Goal: Task Accomplishment & Management: Use online tool/utility

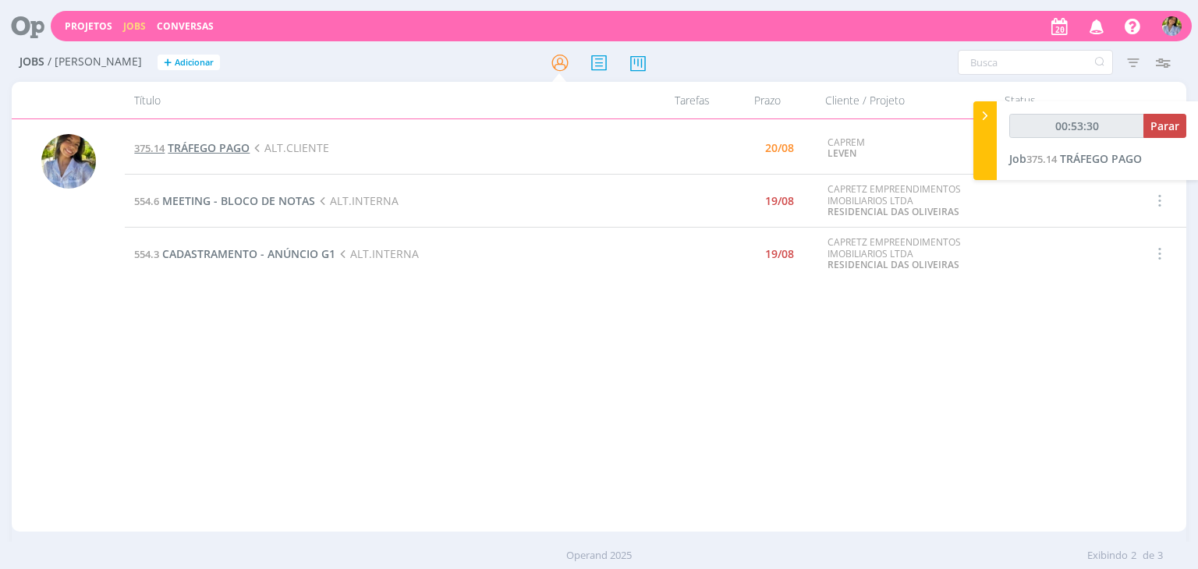
click at [225, 155] on td "375.14 TRÁFEGO PAGO ALT.CLIENTE" at bounding box center [386, 148] width 522 height 52
click at [231, 143] on span "TRÁFEGO PAGO" at bounding box center [209, 147] width 82 height 15
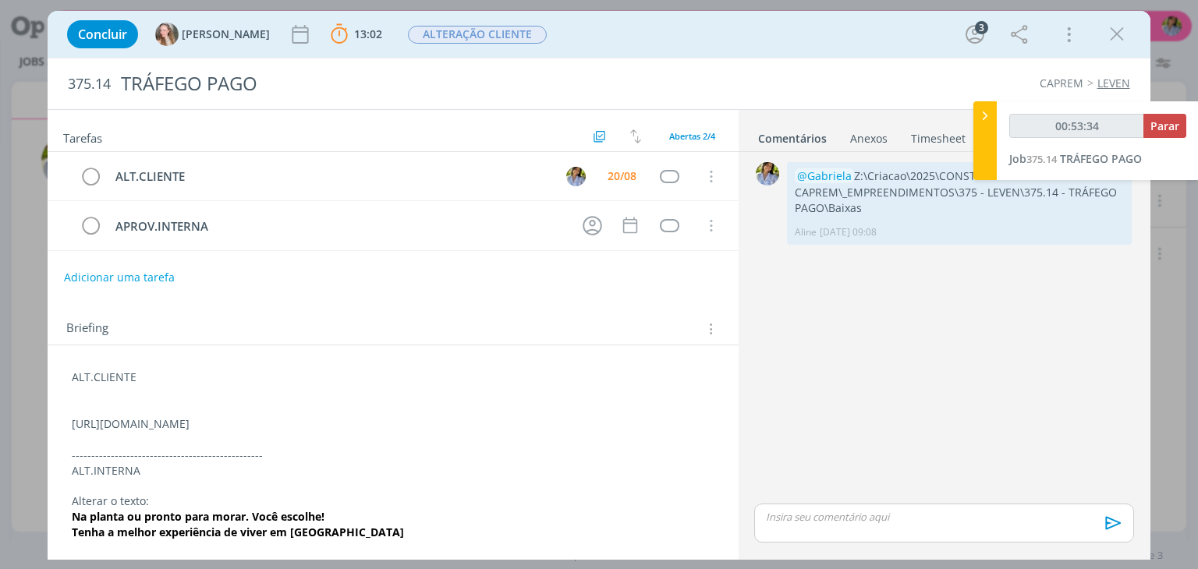
drag, startPoint x: 62, startPoint y: 425, endPoint x: 643, endPoint y: 416, distance: 580.2
copy p "[URL][DOMAIN_NAME]"
type input "01:22:11"
click at [1166, 122] on span "Parar" at bounding box center [1164, 126] width 29 height 15
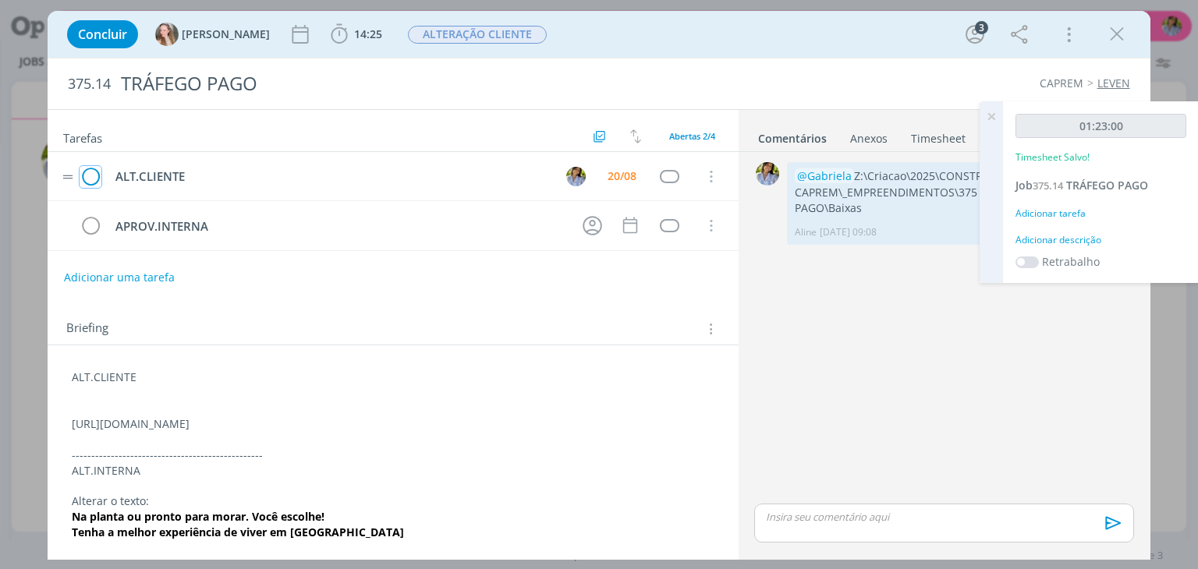
click at [87, 176] on icon "dialog" at bounding box center [91, 176] width 22 height 23
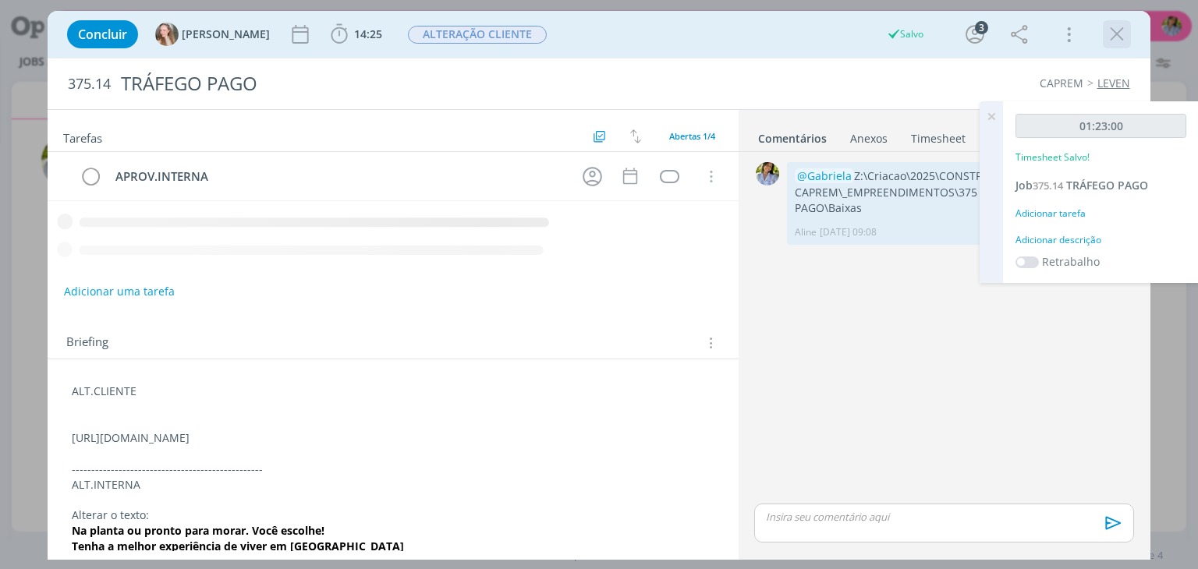
drag, startPoint x: 1112, startPoint y: 32, endPoint x: 1103, endPoint y: 36, distance: 9.4
click at [1112, 33] on icon "dialog" at bounding box center [1116, 34] width 23 height 23
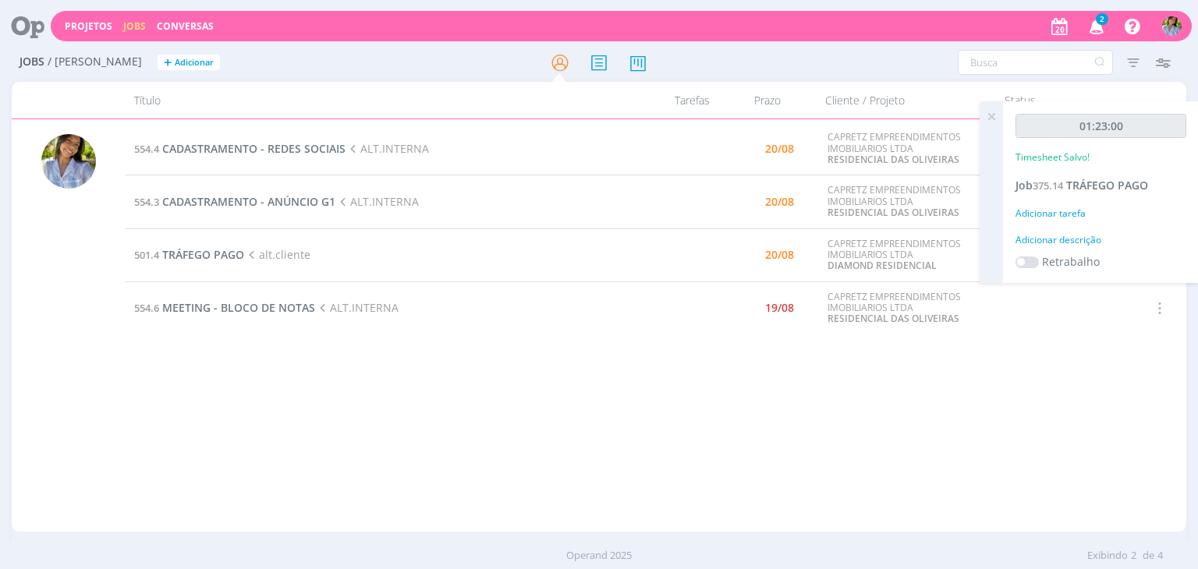
click at [986, 119] on icon at bounding box center [991, 116] width 28 height 30
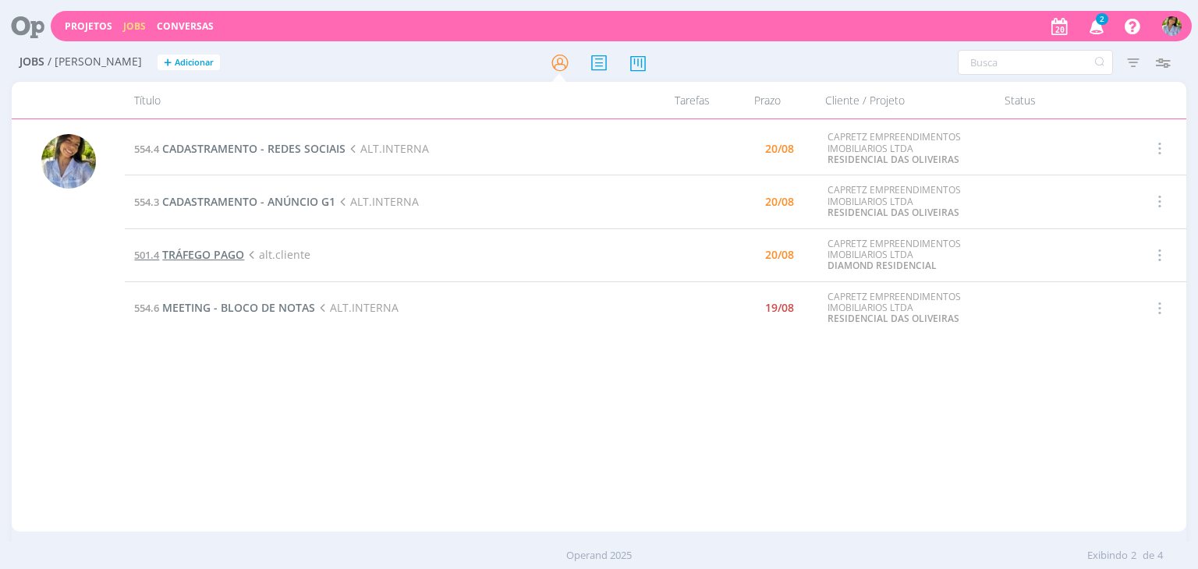
click at [226, 253] on span "TRÁFEGO PAGO" at bounding box center [203, 254] width 82 height 15
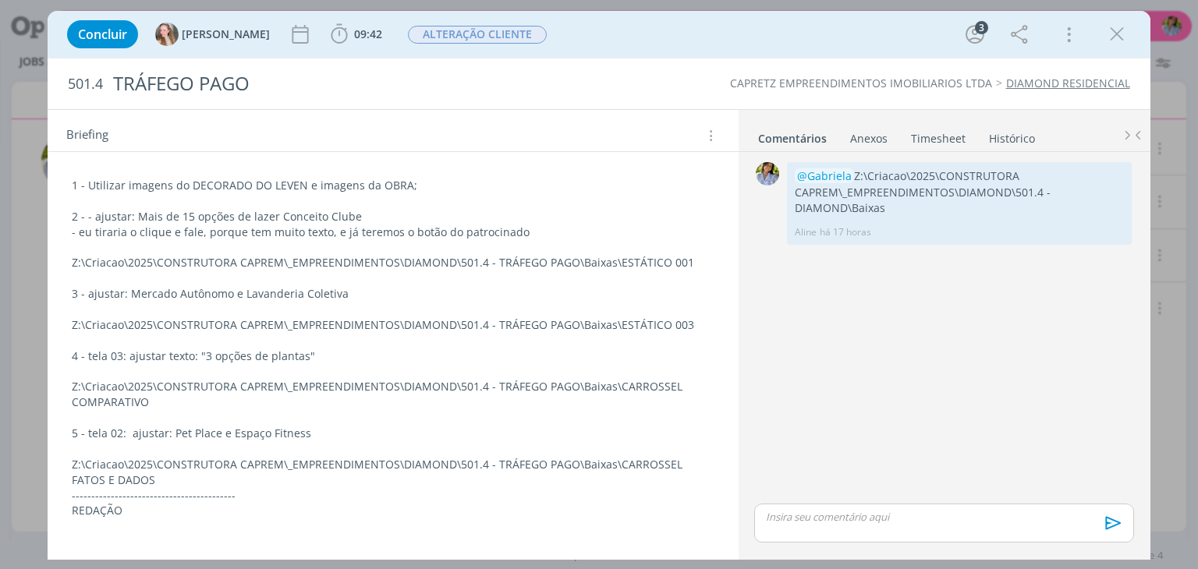
scroll to position [248, 0]
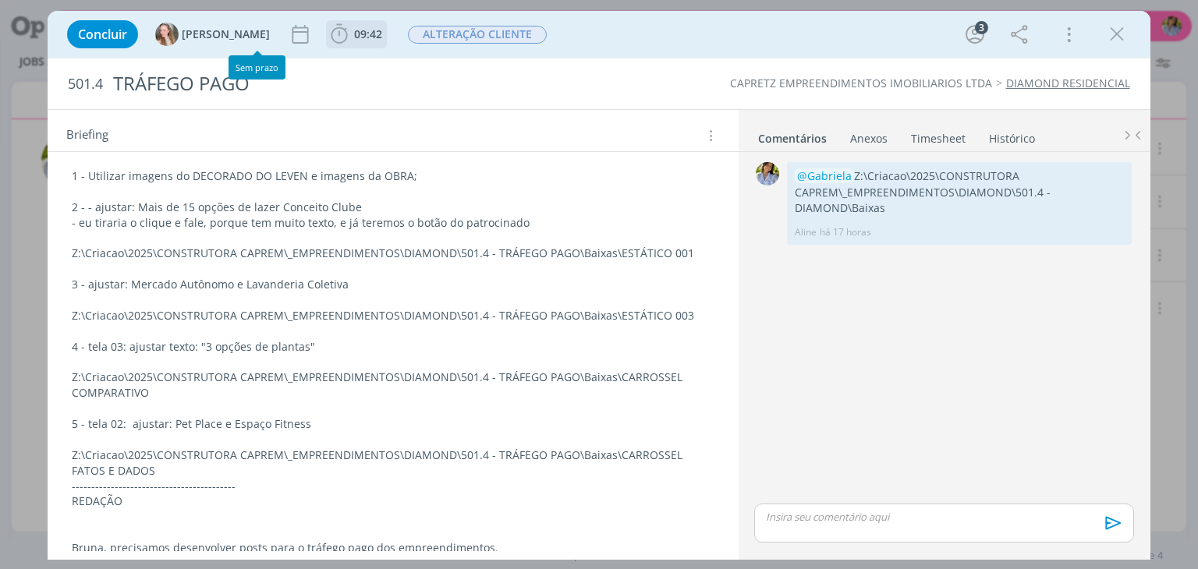
click at [327, 34] on icon "dialog" at bounding box center [338, 34] width 23 height 23
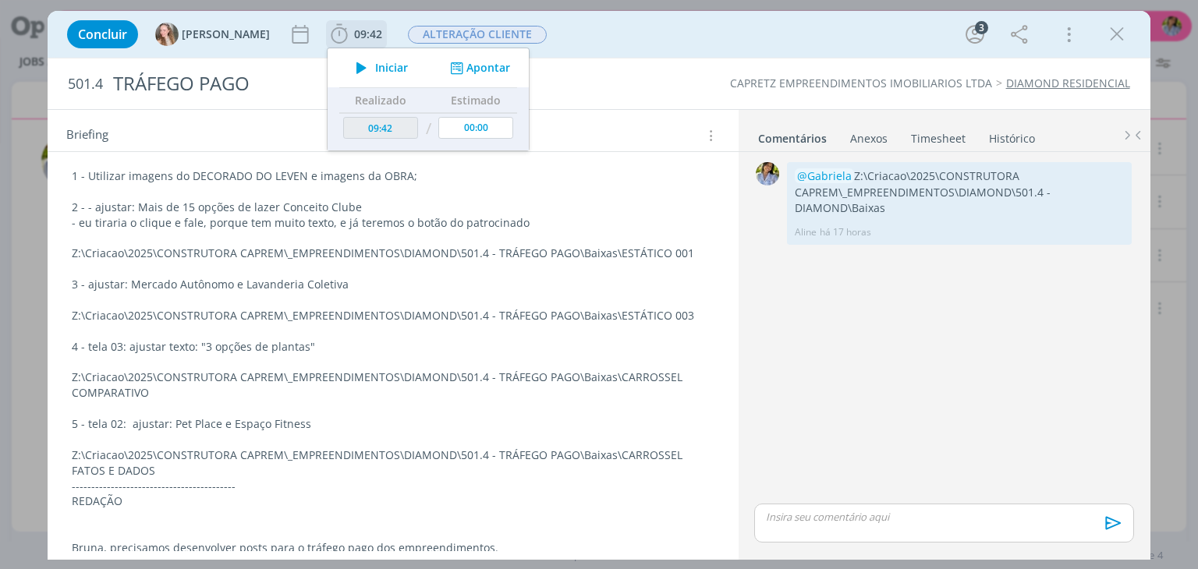
click at [348, 65] on icon "dialog" at bounding box center [361, 68] width 27 height 20
click at [434, 241] on p "dialog" at bounding box center [393, 239] width 642 height 16
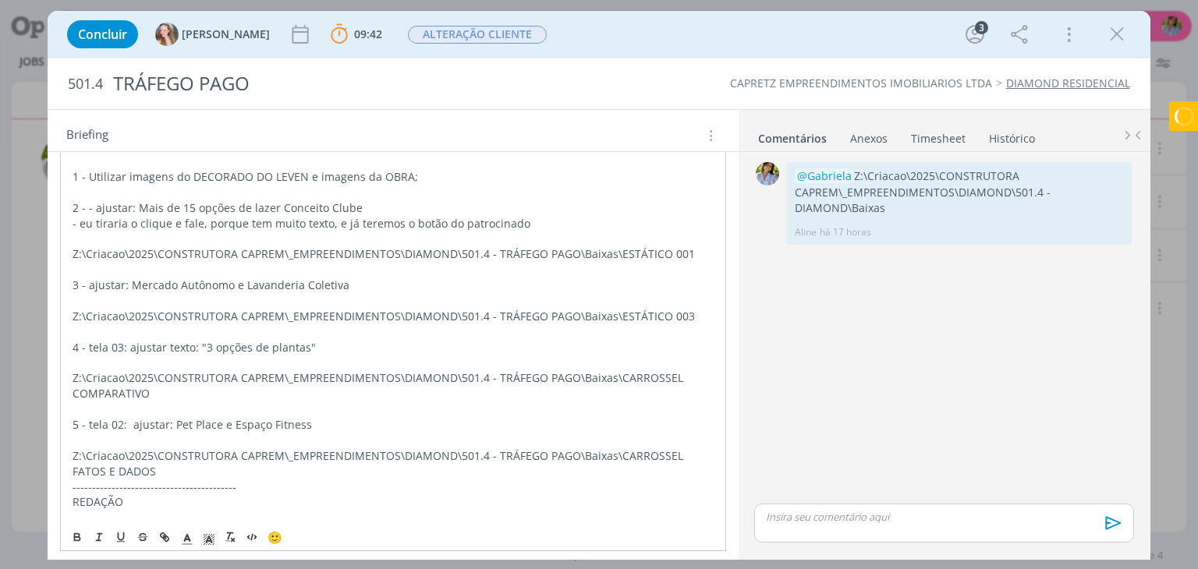
click at [441, 206] on p "2 - - ajustar: Mais de 15 opções de lazer Conceito Clube" at bounding box center [393, 208] width 640 height 16
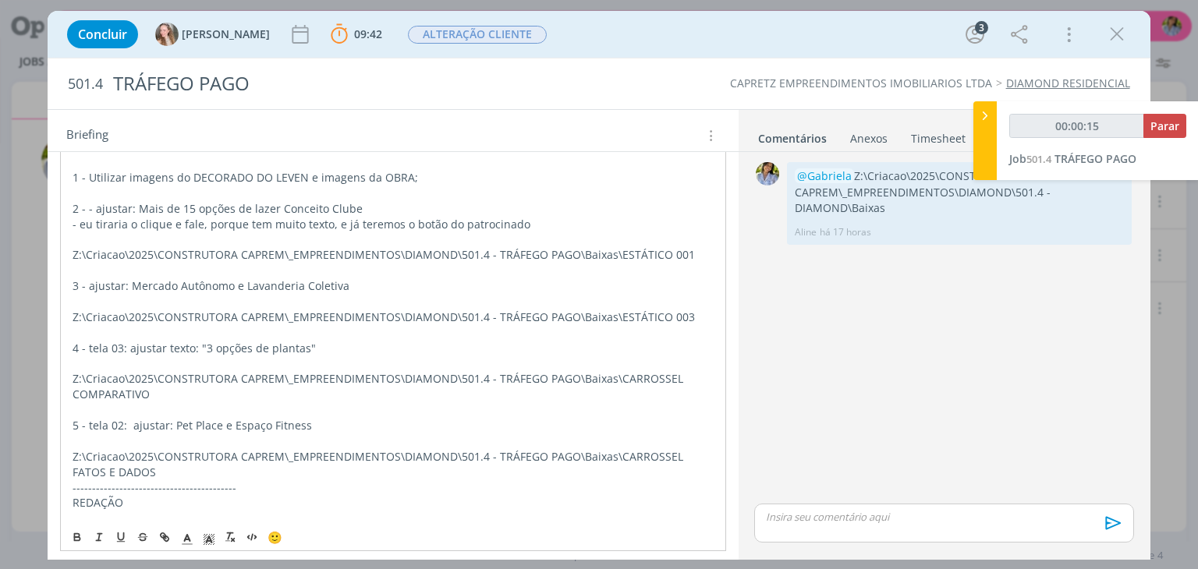
scroll to position [253, 0]
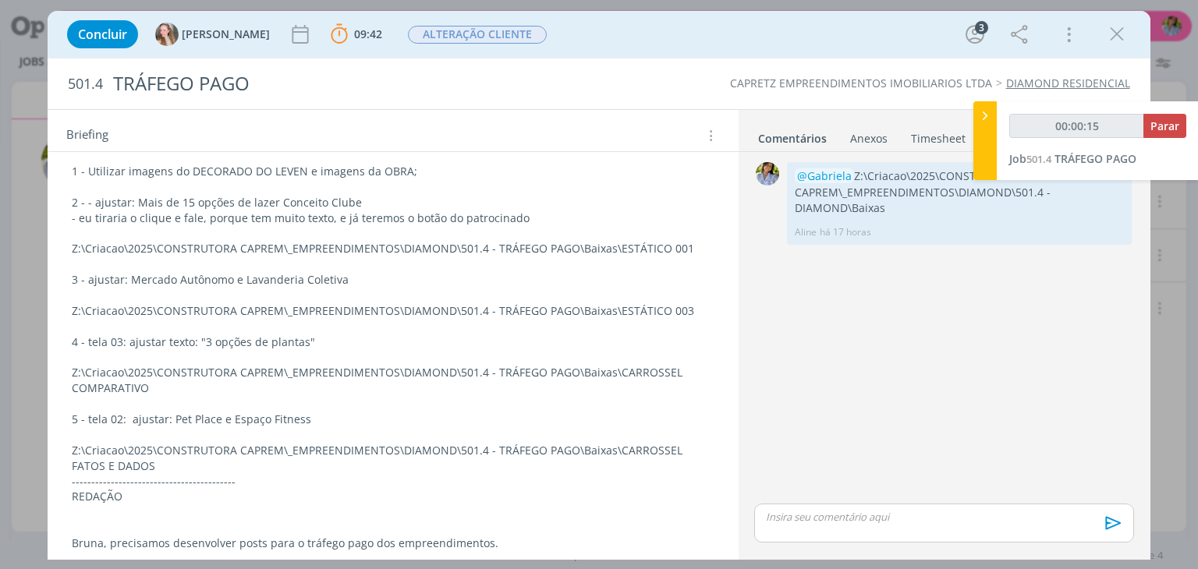
click at [720, 302] on div "Tarefas Usar Job de template Ordenar por: Prazo crescente Prazo decrescente Ord…" at bounding box center [599, 334] width 1102 height 451
click at [283, 211] on p "- eu tiraria o clique e fale, porque tem muito texto, e já teremos o botão do p…" at bounding box center [393, 219] width 642 height 16
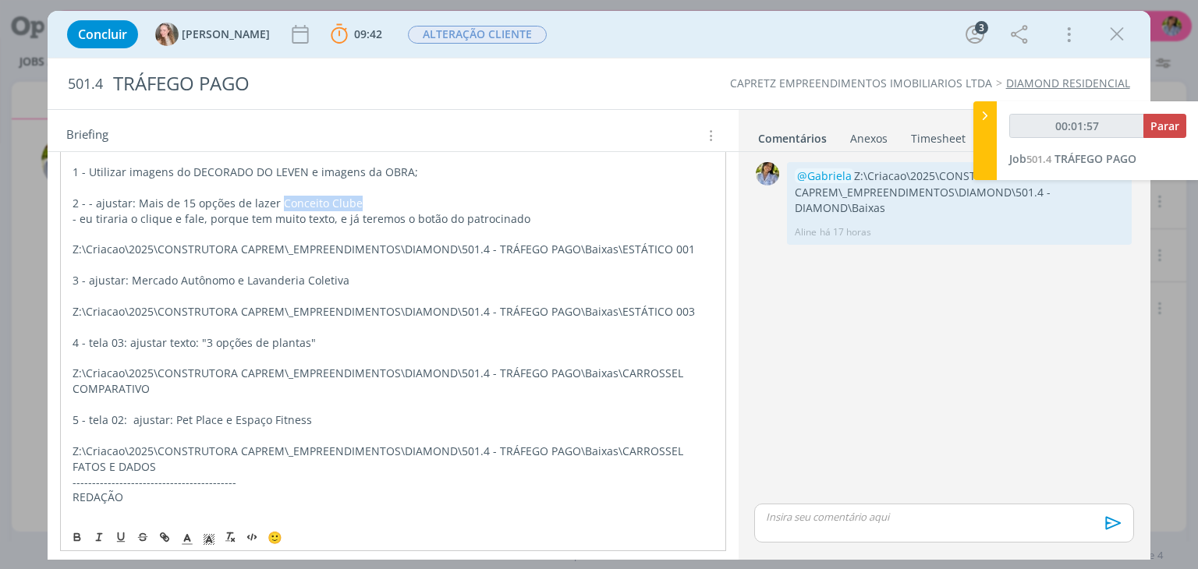
drag, startPoint x: 278, startPoint y: 198, endPoint x: 352, endPoint y: 195, distance: 74.1
click at [352, 196] on p "2 - - ajustar: Mais de 15 opções de lazer Conceito Clube" at bounding box center [393, 204] width 640 height 16
copy p "Conceito Clube"
click at [288, 203] on p "2 - - ajustar: Mais de 15 opções de lazer Conceito Clube" at bounding box center [393, 203] width 642 height 16
click at [274, 200] on p "2 - - ajustar: Mais de 15 opções de lazer Conceito Clube" at bounding box center [393, 203] width 642 height 16
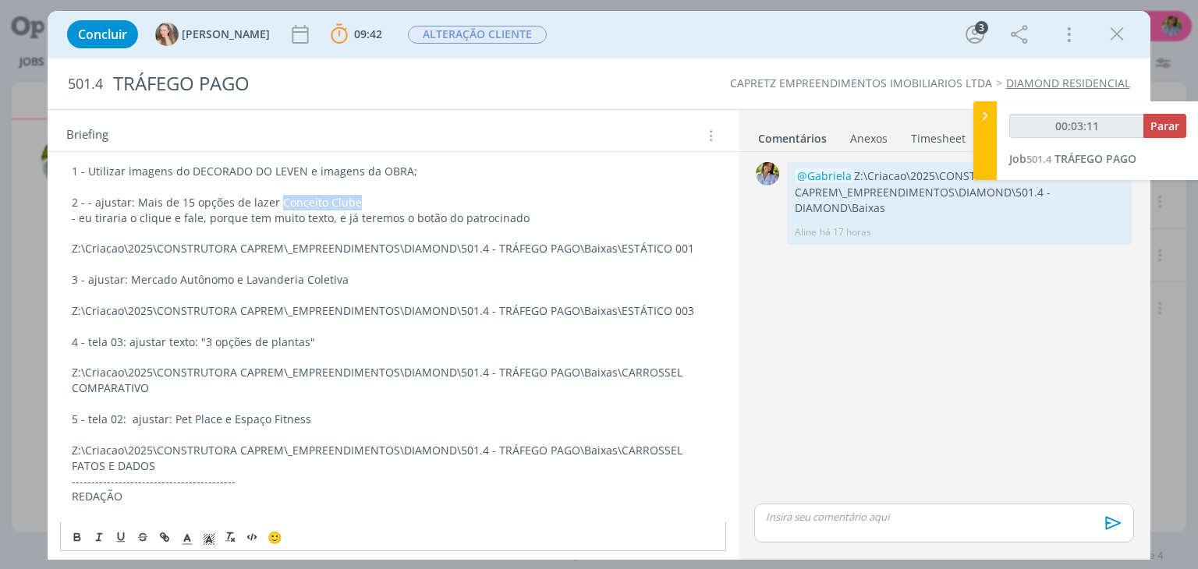
click at [346, 197] on p "2 - - ajustar: Mais de 15 opções de lazer Conceito Clube" at bounding box center [393, 203] width 642 height 16
click at [358, 195] on p "2 - - ajustar: Mais de 15 opções de lazer Conceito Clube" at bounding box center [393, 203] width 642 height 16
drag, startPoint x: 275, startPoint y: 202, endPoint x: 380, endPoint y: 196, distance: 104.7
click at [380, 196] on p "2 - - ajustar: Mais de 15 opções de lazer Conceito Clube" at bounding box center [393, 203] width 642 height 16
copy p "Conceito Clube"
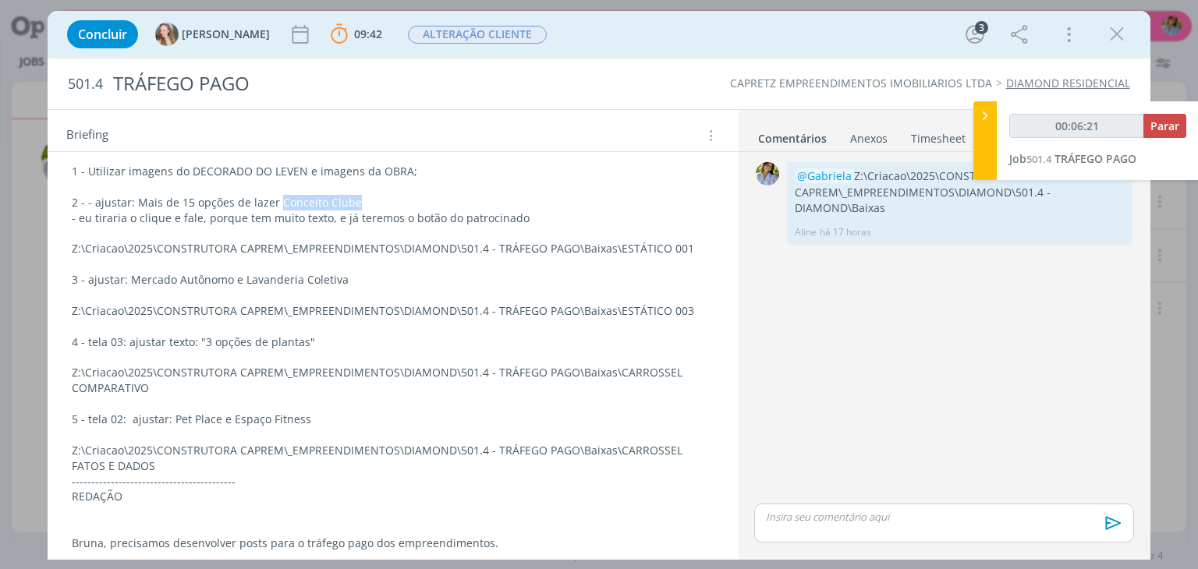
click at [1119, 39] on icon "dialog" at bounding box center [1116, 34] width 23 height 23
click at [1117, 31] on div at bounding box center [599, 284] width 1198 height 569
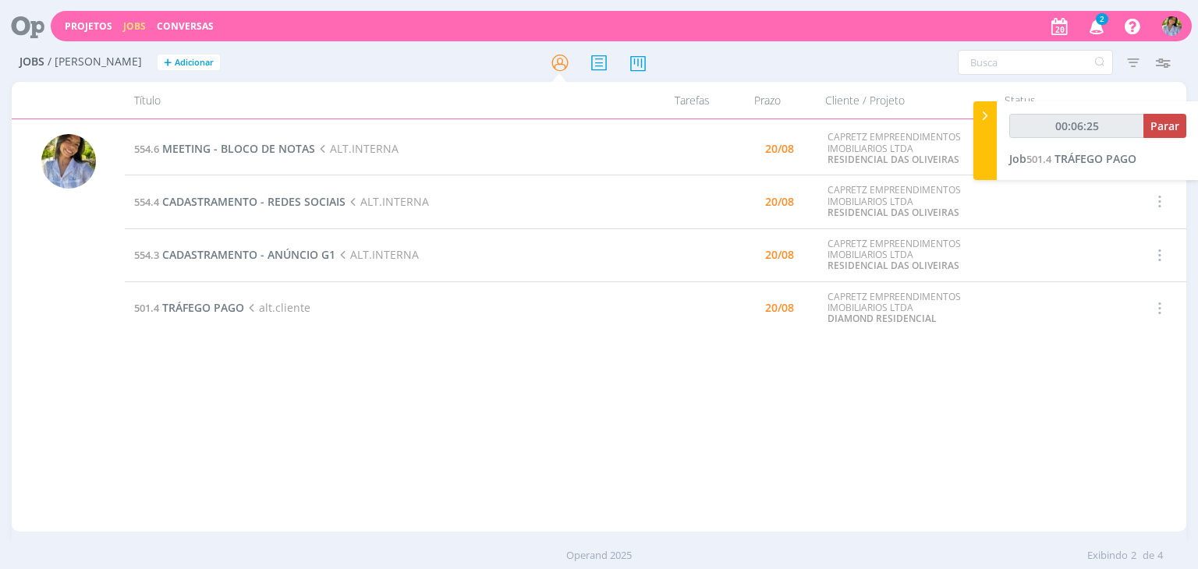
click at [358, 351] on div "554.6 MEETING - BLOCO DE NOTAS ALT.INTERNA 20/08 CAPRETZ EMPREENDIMENTOS IMOBIL…" at bounding box center [655, 325] width 1060 height 406
click at [311, 256] on span "CADASTRAMENTO - ANÚNCIO G1" at bounding box center [248, 254] width 173 height 15
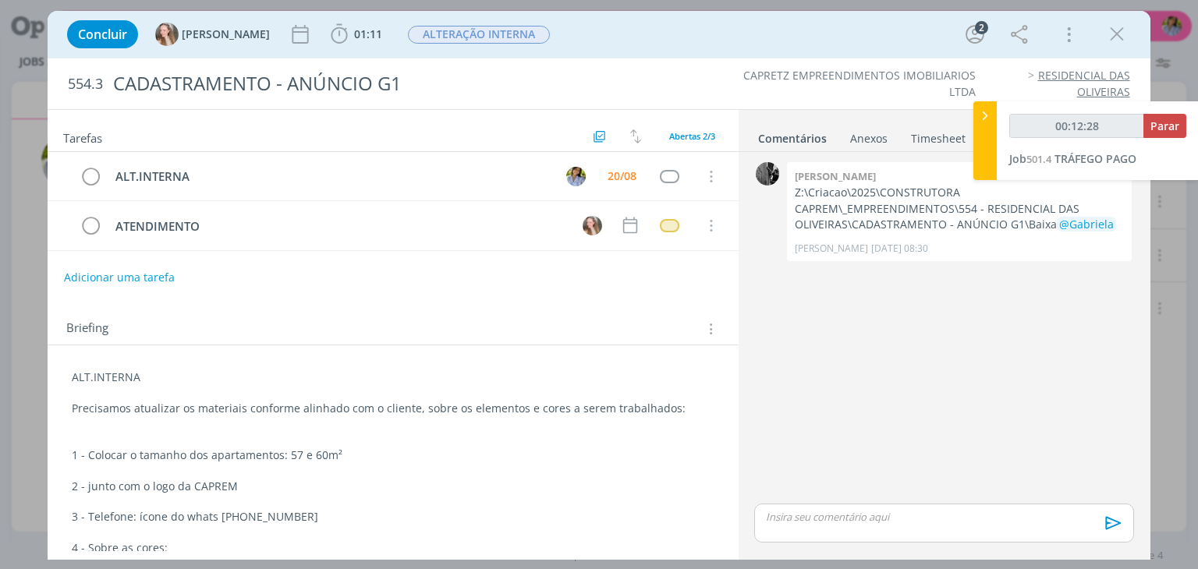
drag, startPoint x: 1113, startPoint y: 38, endPoint x: 1051, endPoint y: 62, distance: 66.6
click at [1113, 37] on icon "dialog" at bounding box center [1116, 34] width 23 height 23
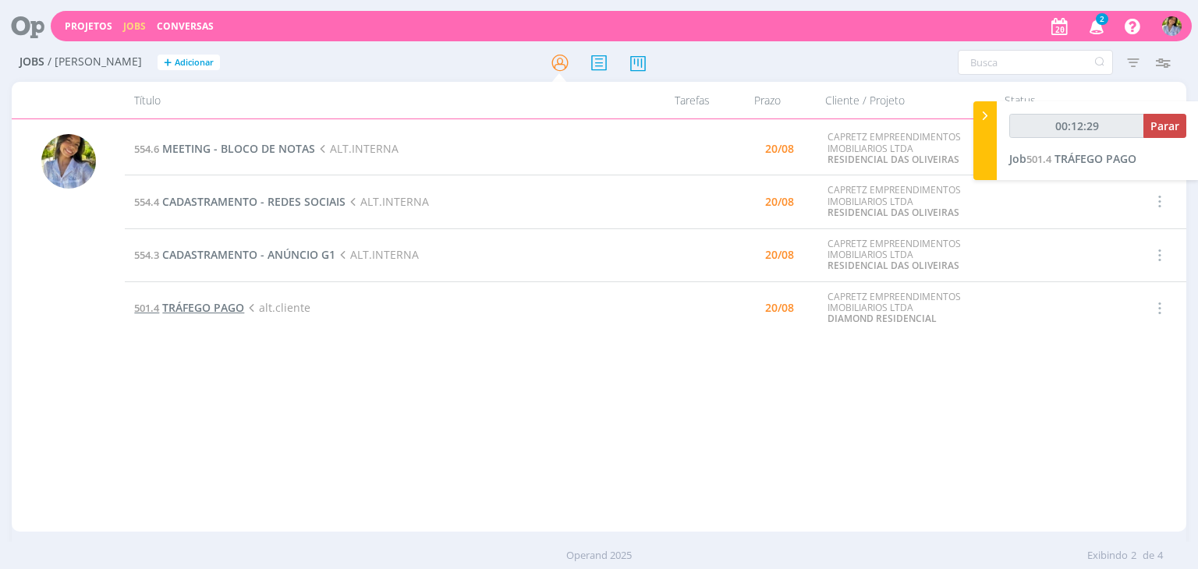
click at [214, 311] on span "TRÁFEGO PAGO" at bounding box center [203, 307] width 82 height 15
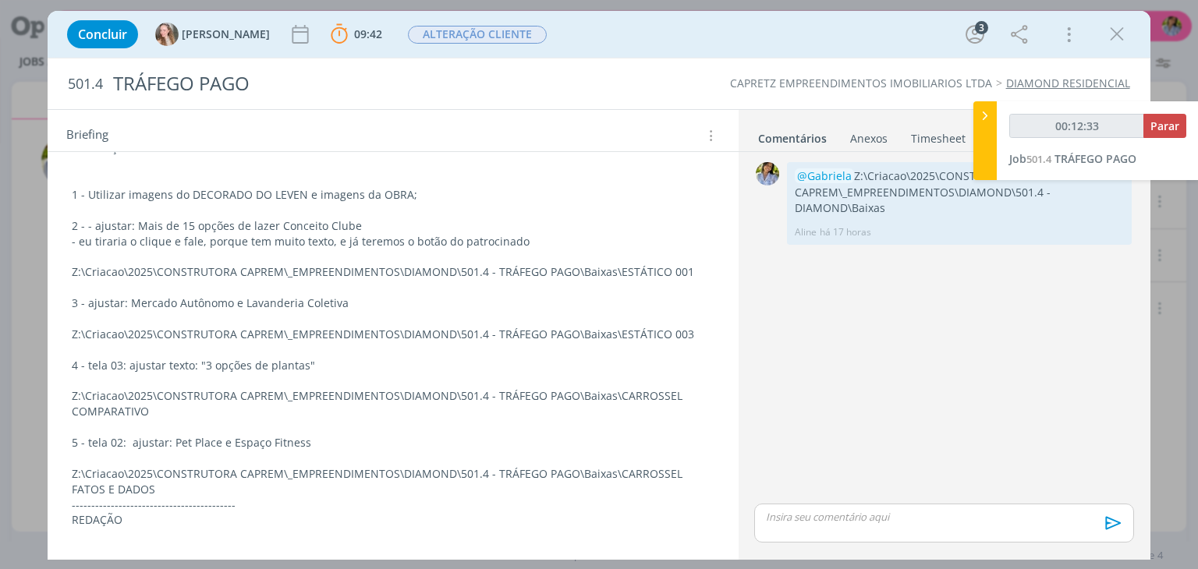
scroll to position [231, 0]
click at [586, 265] on p "Z:\Criacao\2025\CONSTRUTORA CAPREM\_EMPREENDIMENTOS\DIAMOND\501.4 - TRÁFEGO PAG…" at bounding box center [393, 271] width 642 height 16
click at [548, 269] on p "Z:\Criacao\2025\CONSTRUTORA CAPREM\_EMPREENDIMENTOS\DIAMOND\501.4 - TRÁFEGO PAG…" at bounding box center [393, 272] width 640 height 16
drag, startPoint x: 74, startPoint y: 266, endPoint x: 147, endPoint y: 267, distance: 72.5
click at [147, 267] on p "Z:\Criacao\2025\CONSTRUTORA CAPREM\_EMPREENDIMENTOS\DIAMOND\501.4 - TRÁFEGO PAG…" at bounding box center [393, 272] width 640 height 16
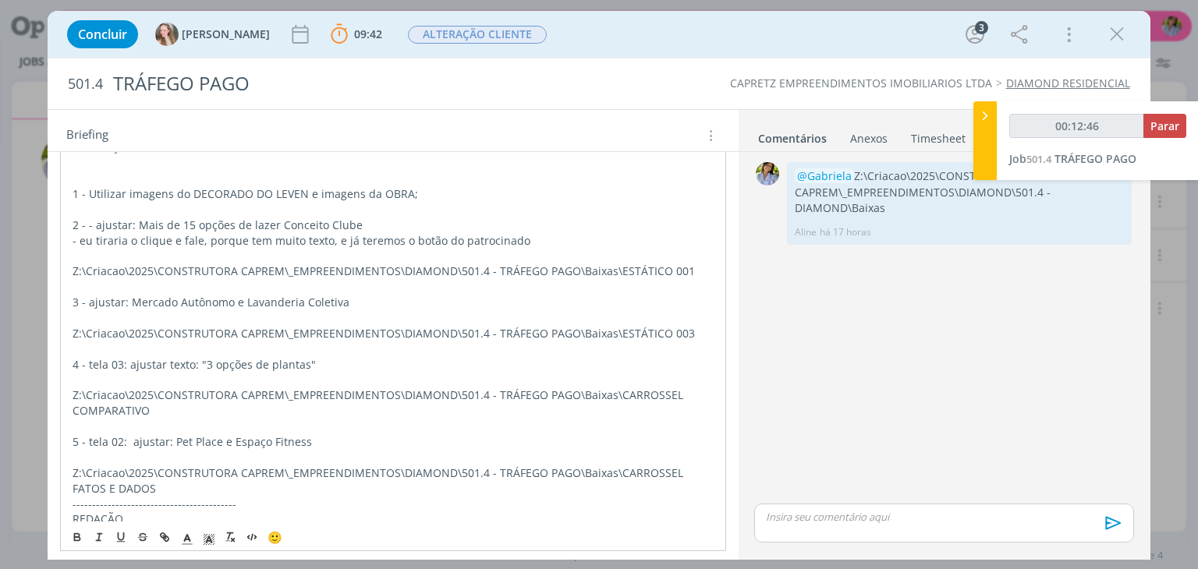
click at [179, 275] on p "Z:\Criacao\2025\CONSTRUTORA CAPREM\_EMPREENDIMENTOS\DIAMOND\501.4 - TRÁFEGO PAG…" at bounding box center [393, 272] width 640 height 16
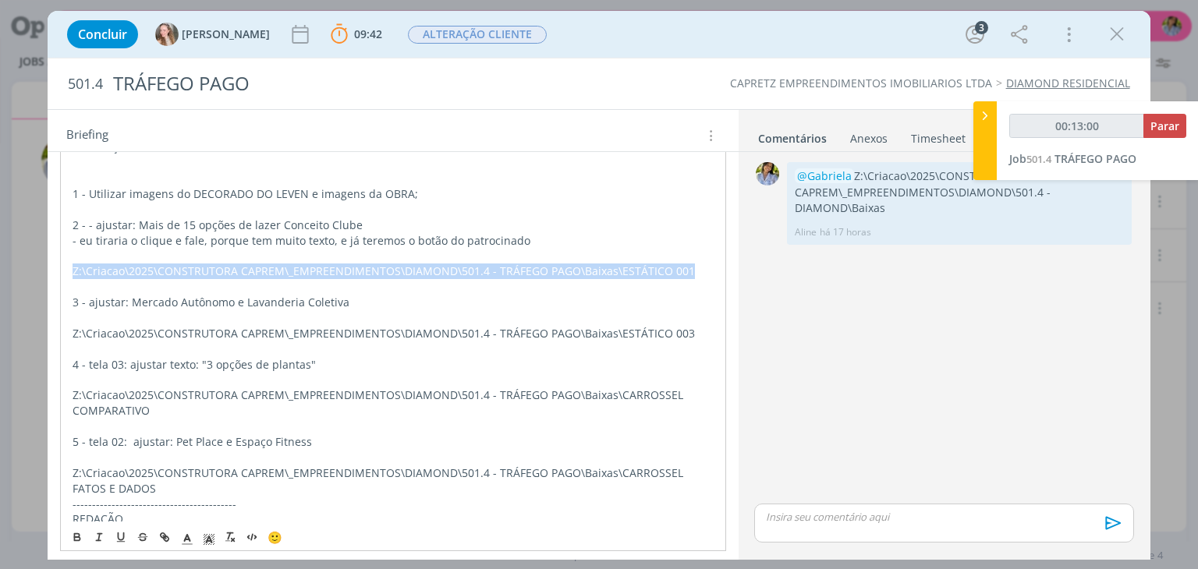
drag, startPoint x: 72, startPoint y: 267, endPoint x: 710, endPoint y: 268, distance: 637.8
click at [710, 268] on div "ALTERAÇÃO CLIENTE 1 - Utilizar imagens do DECORADO DO LEVEN e imagens da OBRA; …" at bounding box center [392, 480] width 665 height 694
copy p "Z:\Criacao\2025\CONSTRUTORA CAPREM\_EMPREENDIMENTOS\DIAMOND\501.4 - TRÁFEGO PAG…"
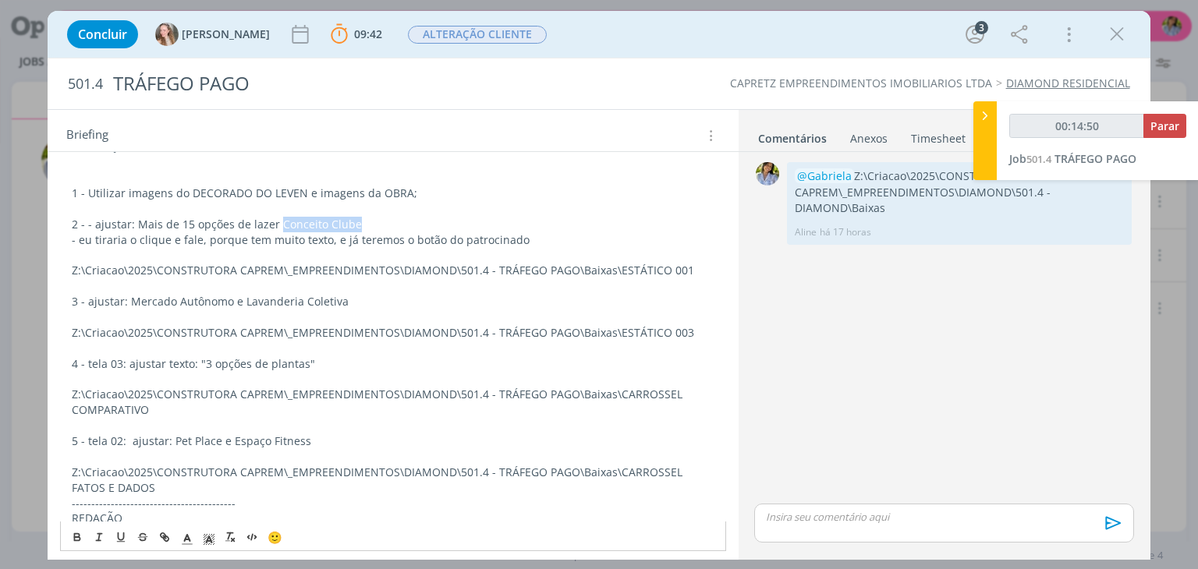
drag, startPoint x: 277, startPoint y: 221, endPoint x: 352, endPoint y: 216, distance: 75.0
click at [352, 217] on p "2 - - ajustar: Mais de 15 opções de lazer Conceito Clube" at bounding box center [393, 225] width 642 height 16
copy p "Conceito Clube"
click at [324, 300] on p "3 - ajustar: Mercado Autônomo e Lavanderia Coletiva" at bounding box center [393, 302] width 642 height 16
drag, startPoint x: 129, startPoint y: 297, endPoint x: 353, endPoint y: 294, distance: 224.6
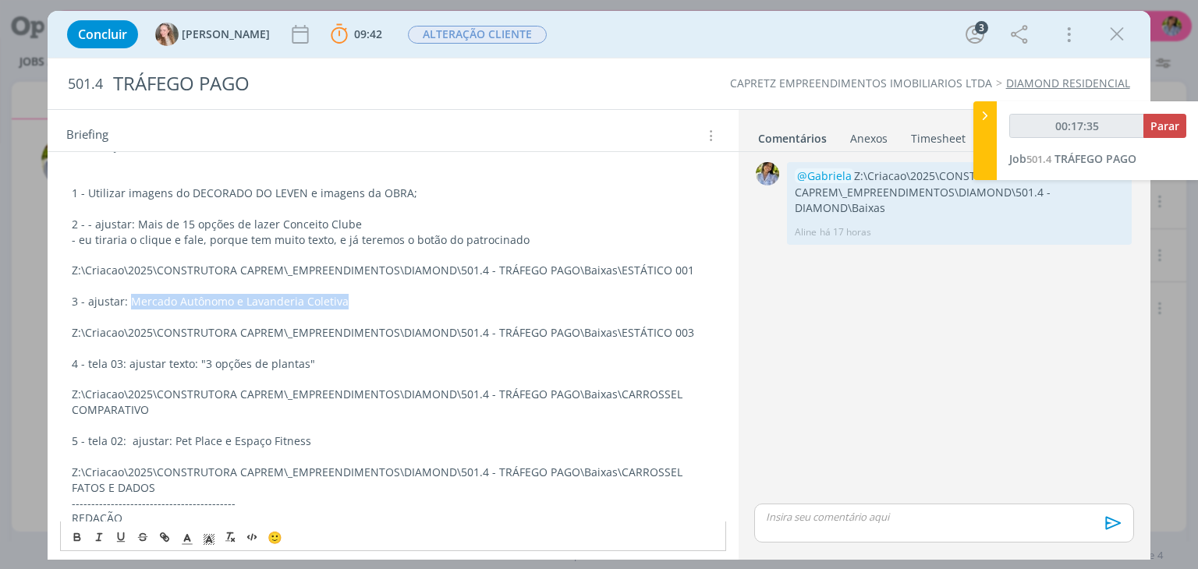
click at [353, 294] on p "3 - ajustar: Mercado Autônomo e Lavanderia Coletiva" at bounding box center [393, 302] width 642 height 16
copy p "Mercado Autônomo e Lavanderia Coletiva"
click at [317, 372] on p "dialog" at bounding box center [393, 380] width 642 height 16
click at [324, 367] on p "4 - tela 03: ajustar texto: "3 opções de plantas"" at bounding box center [393, 364] width 642 height 16
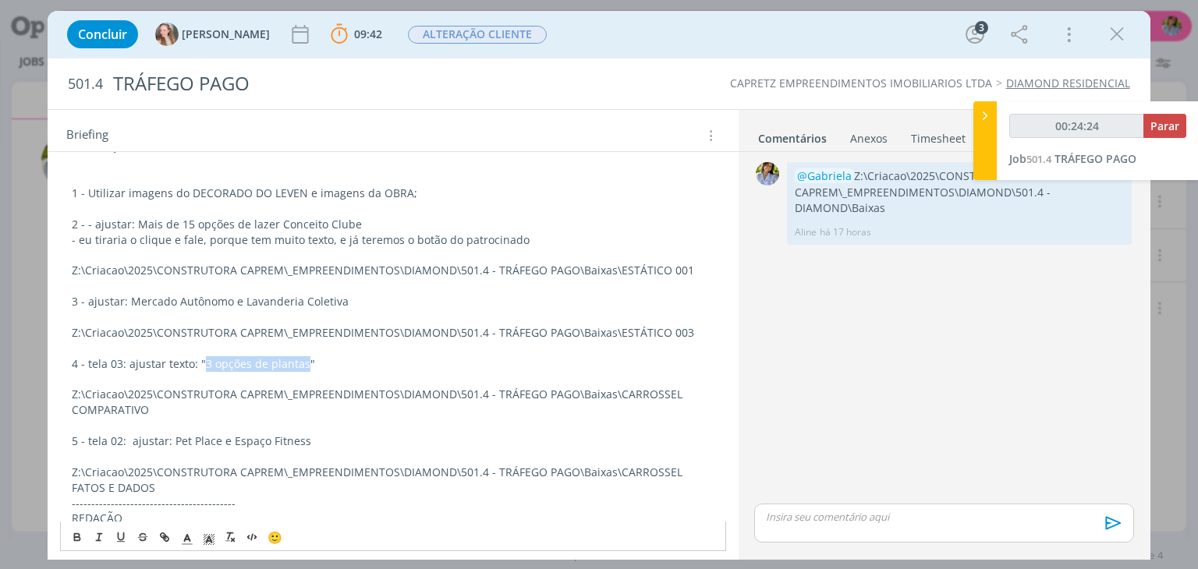
drag, startPoint x: 204, startPoint y: 358, endPoint x: 304, endPoint y: 365, distance: 100.8
click at [304, 365] on p "4 - tela 03: ajustar texto: "3 opções de plantas"" at bounding box center [393, 364] width 642 height 16
copy p "3 opções de plantas"
click at [184, 437] on p "5 - tela 02: ajustar: Pet Place e Espaço Fitness" at bounding box center [393, 442] width 642 height 16
drag, startPoint x: 171, startPoint y: 440, endPoint x: 323, endPoint y: 438, distance: 152.1
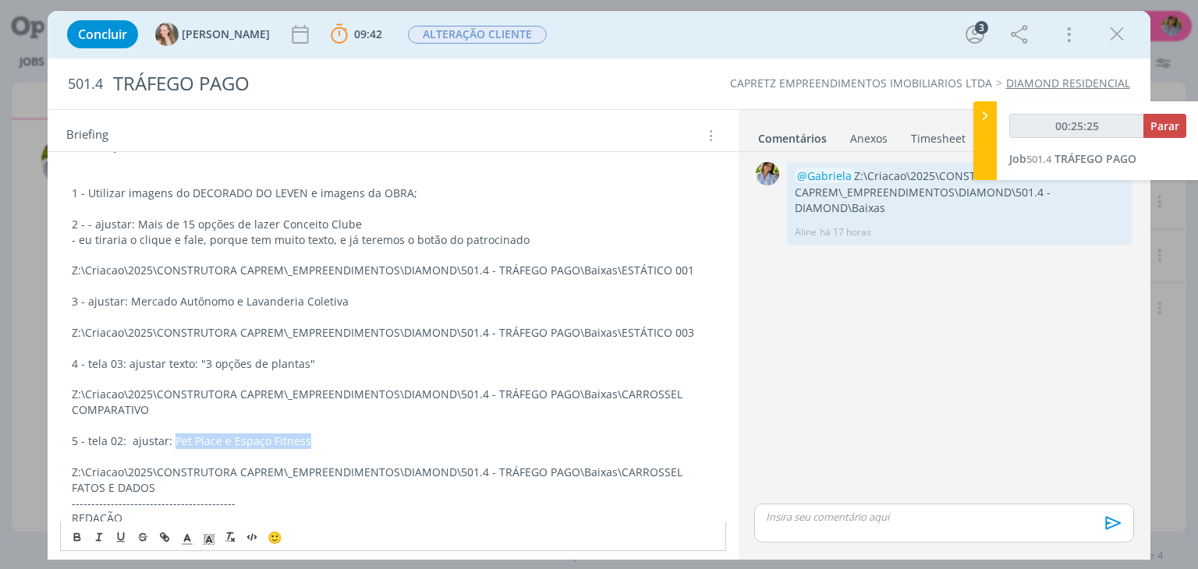
click at [323, 438] on p "5 - tela 02: ajustar: Pet Place e Espaço Fitness" at bounding box center [393, 442] width 642 height 16
copy p "Pet Place e Espaço Fitness"
click at [240, 453] on p "dialog" at bounding box center [393, 457] width 642 height 16
drag, startPoint x: 171, startPoint y: 436, endPoint x: 216, endPoint y: 436, distance: 45.2
click at [216, 437] on p "5 - tela 02: ajustar: Pet Place e Espaço Fitness" at bounding box center [393, 442] width 642 height 16
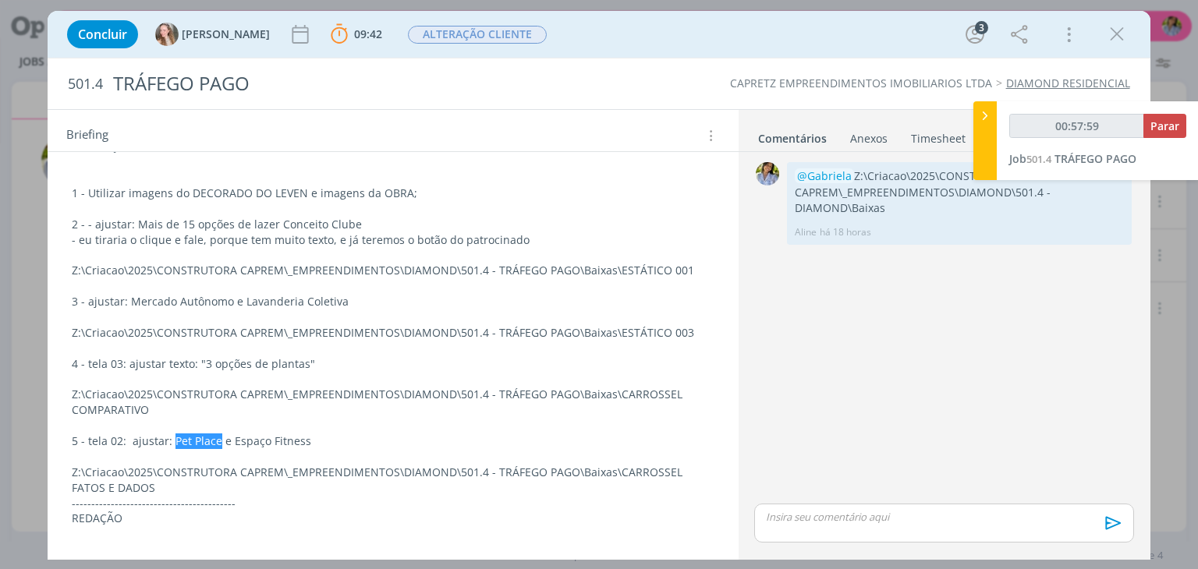
type input "00:58:59"
